Goal: Task Accomplishment & Management: Check status

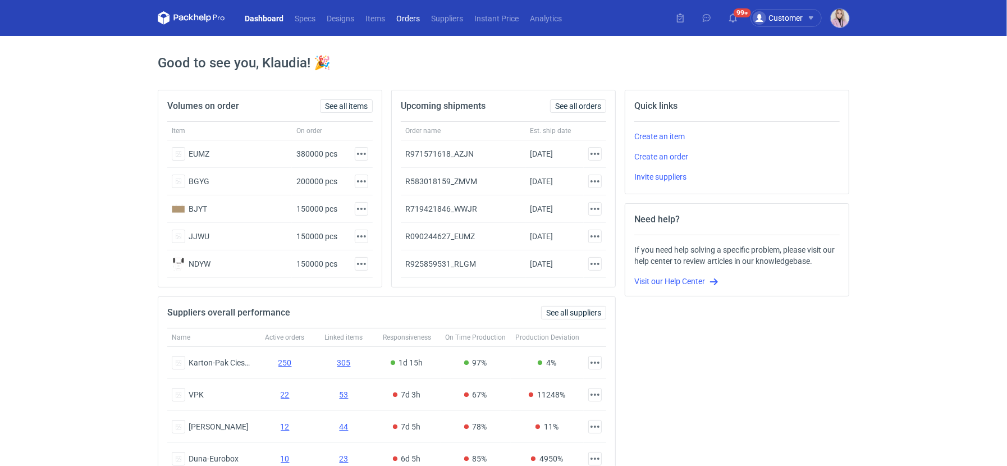
click at [411, 22] on link "Orders" at bounding box center [408, 17] width 35 height 13
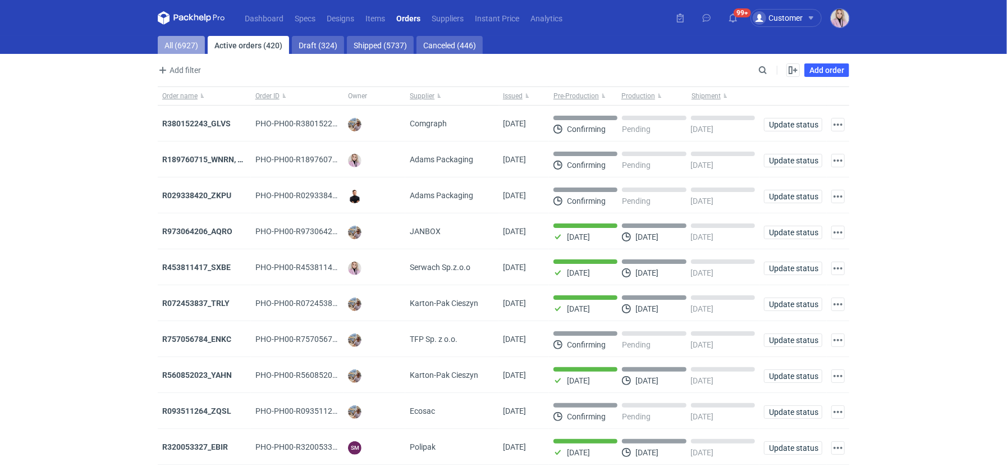
click at [183, 51] on link "All (6927)" at bounding box center [181, 45] width 47 height 18
click at [758, 70] on input "Search" at bounding box center [713, 69] width 111 height 13
click at [759, 70] on input "Search" at bounding box center [713, 69] width 111 height 13
paste input "KKHH"
type input "KKHH"
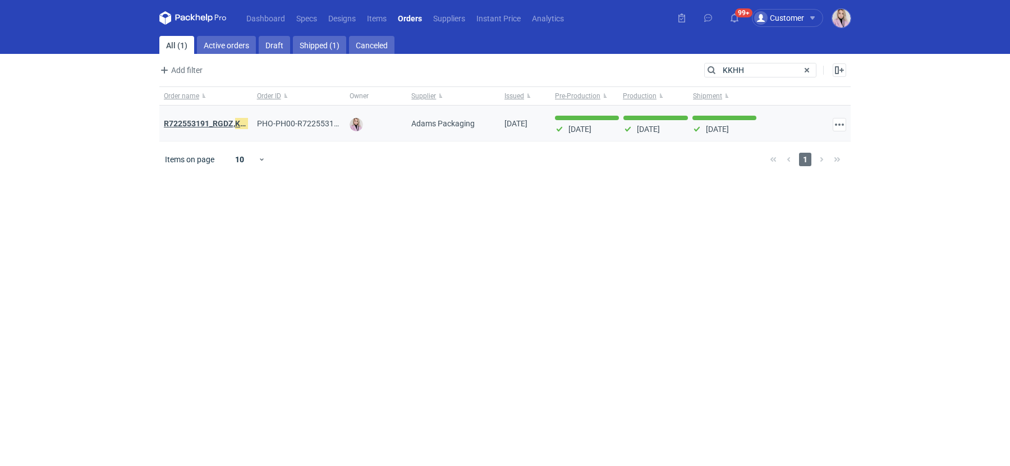
click at [213, 121] on strong "R722553191_RGDZ, KKHH" at bounding box center [210, 123] width 93 height 12
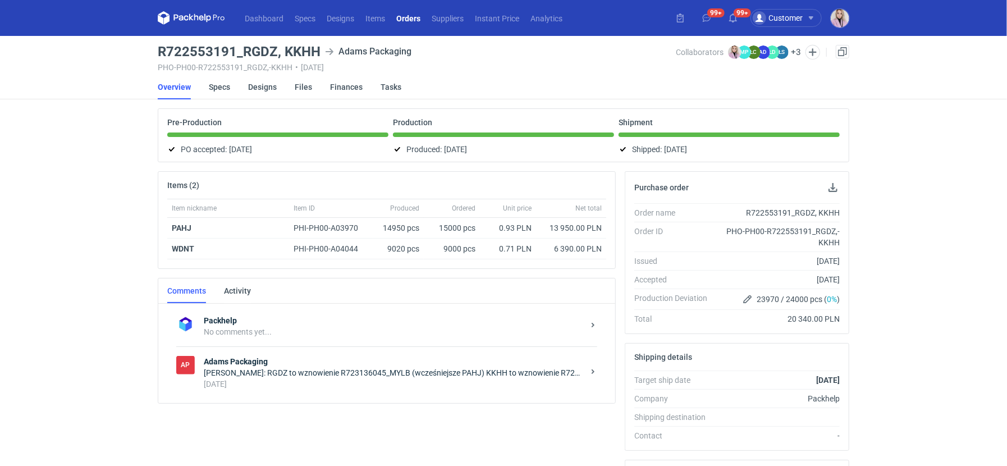
click at [359, 378] on div "[DATE]" at bounding box center [394, 383] width 380 height 11
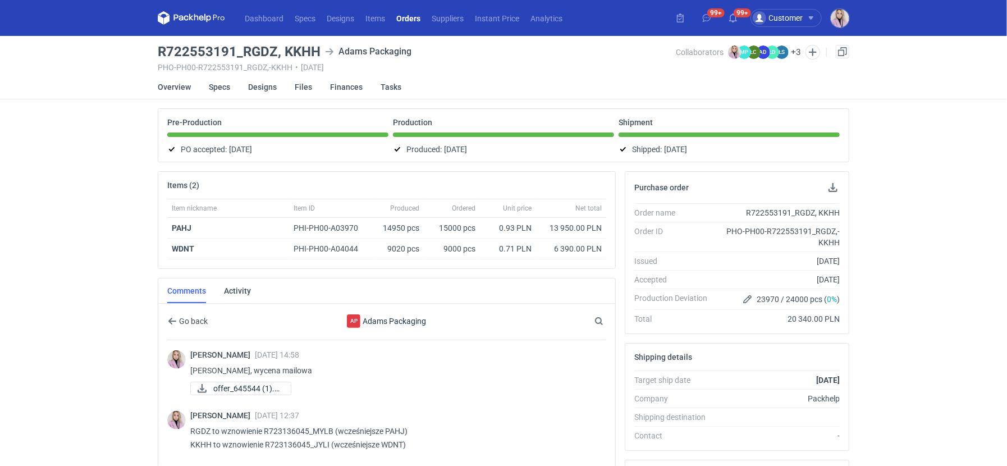
click at [412, 18] on link "Orders" at bounding box center [408, 17] width 35 height 13
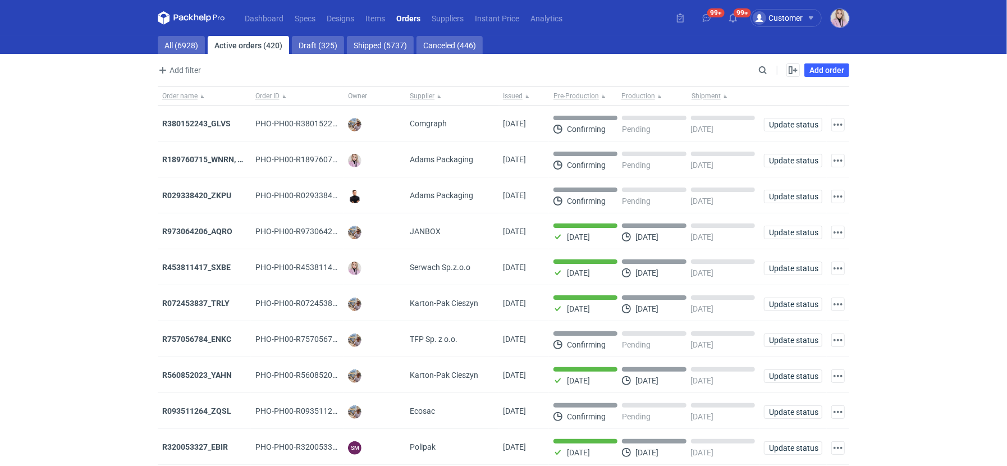
click at [182, 55] on main "All (6928) Active orders (420) Draft (325) Shipped (5737) Canceled (446) Add fi…" at bounding box center [503, 268] width 700 height 465
click at [182, 50] on link "All (6928)" at bounding box center [181, 45] width 47 height 18
click at [768, 73] on input "Search" at bounding box center [713, 69] width 111 height 13
click at [765, 73] on input "Search" at bounding box center [713, 69] width 111 height 13
paste input "AQKP"
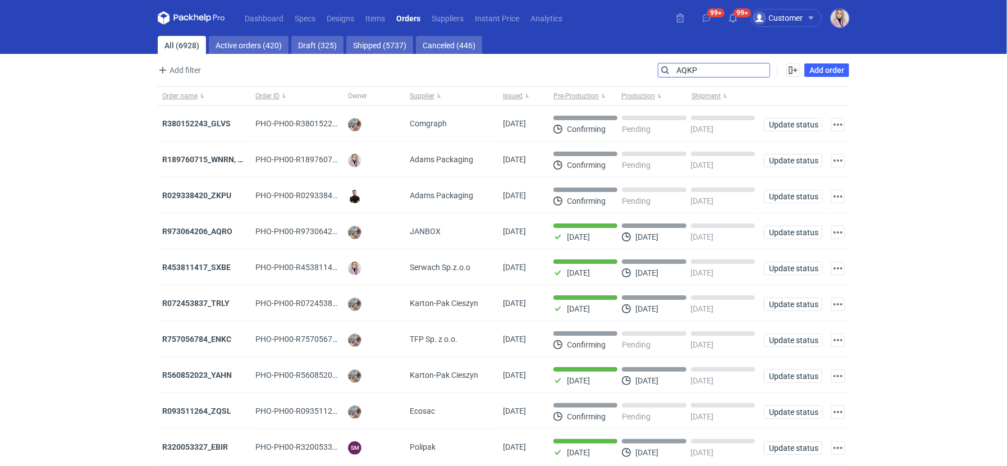
type input "AQKP"
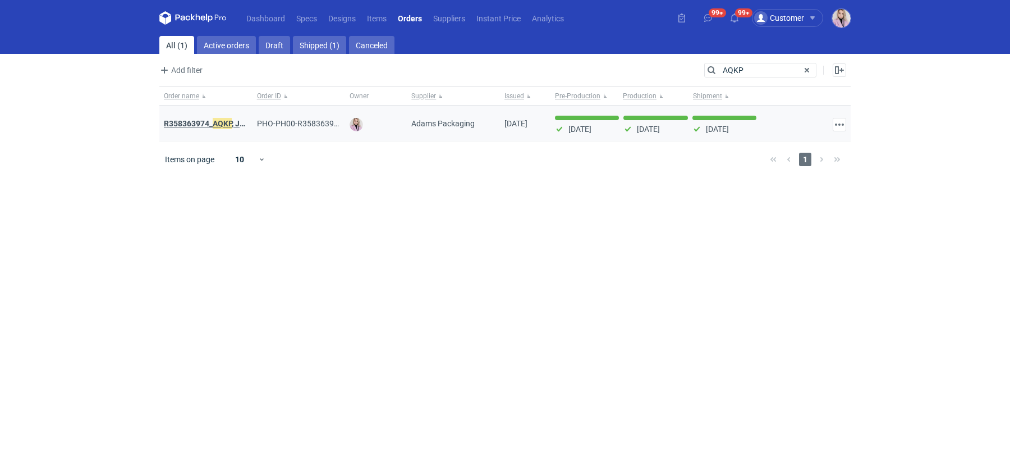
click at [196, 123] on strong "R358363974_ AQKP , JNJU" at bounding box center [209, 123] width 91 height 12
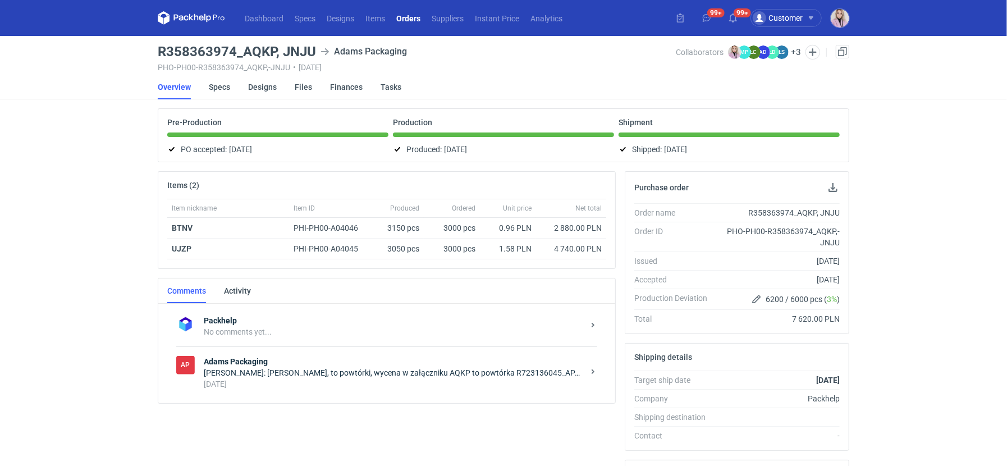
click at [276, 396] on div "[PERSON_NAME] Packaging [PERSON_NAME]: [PERSON_NAME], to powtórki, wycena w zał…" at bounding box center [386, 372] width 421 height 52
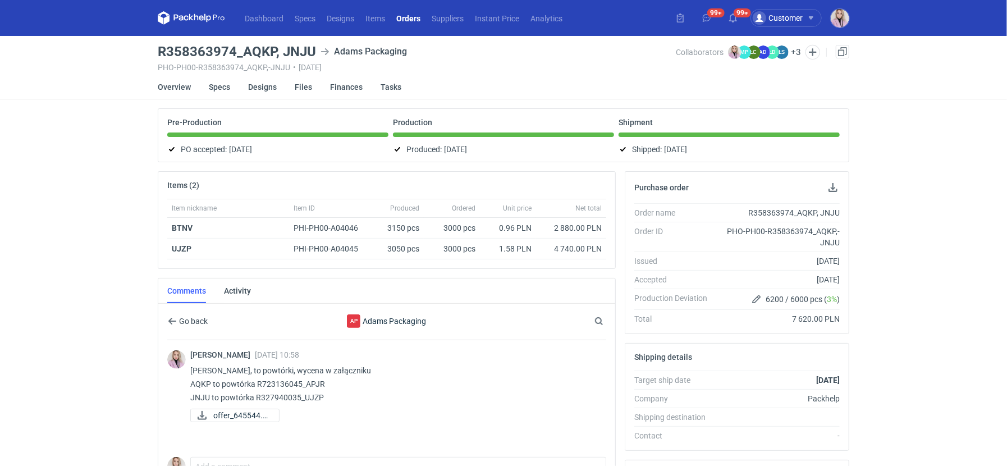
click at [403, 19] on link "Orders" at bounding box center [408, 17] width 35 height 13
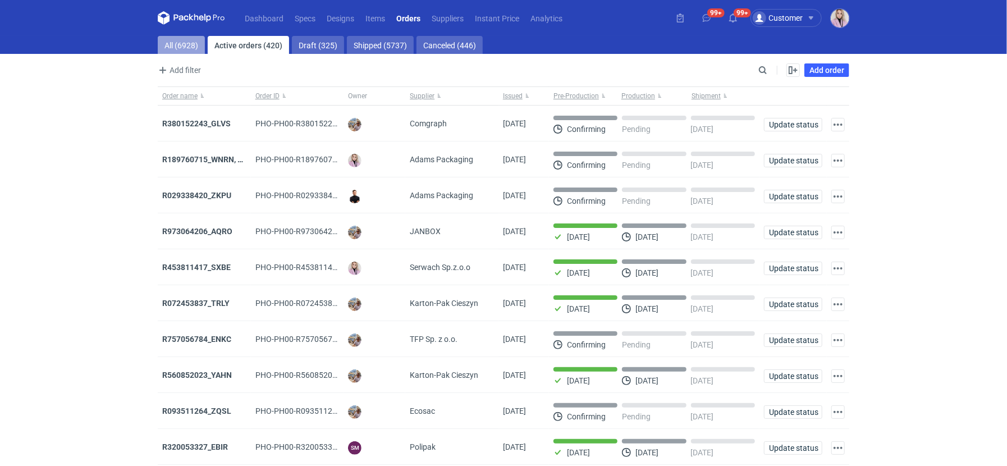
click at [170, 47] on link "All (6928)" at bounding box center [181, 45] width 47 height 18
click at [758, 72] on input "Search" at bounding box center [713, 69] width 111 height 13
paste input "RGDZ"
type input "RGDZ"
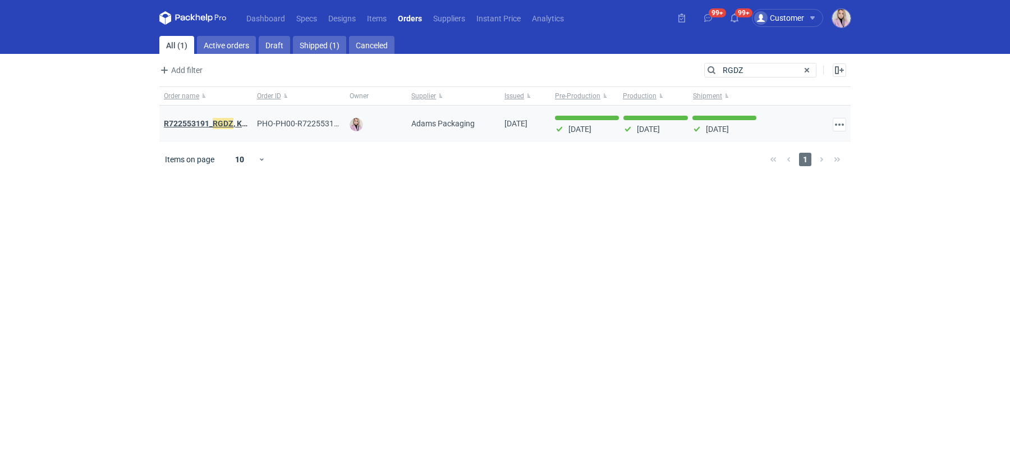
click at [192, 119] on strong "R722553191_ RGDZ , KKHH" at bounding box center [211, 123] width 94 height 12
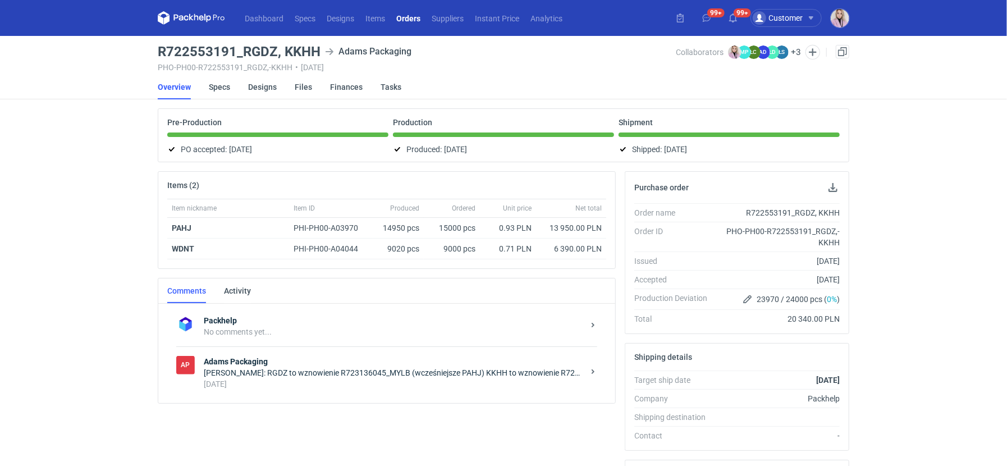
click at [294, 367] on div "[PERSON_NAME]: RGDZ to wznowienie R723136045_MYLB (wcześniejsze PAHJ) KKHH to w…" at bounding box center [394, 372] width 380 height 11
